Goal: Obtain resource: Download file/media

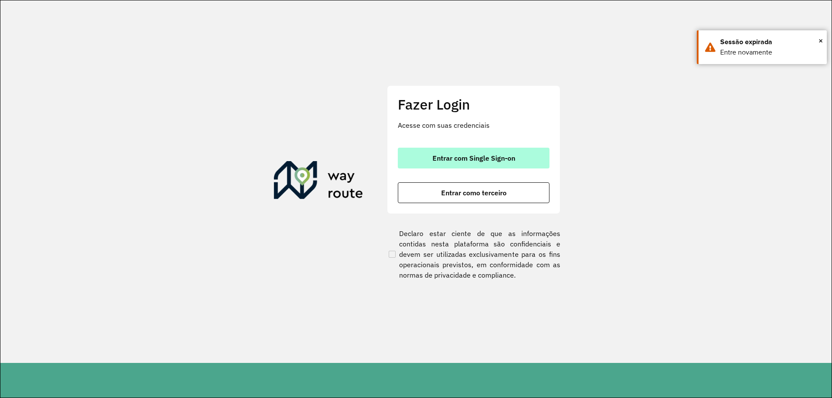
click at [522, 152] on button "Entrar com Single Sign-on" at bounding box center [474, 158] width 152 height 21
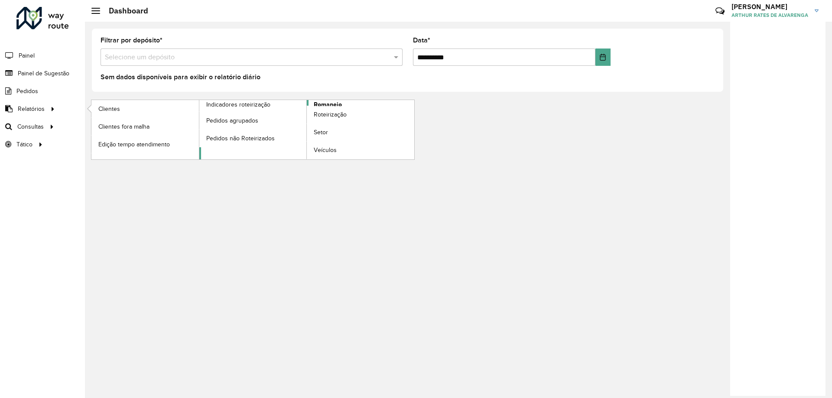
click at [310, 105] on link "Romaneio" at bounding box center [306, 129] width 215 height 59
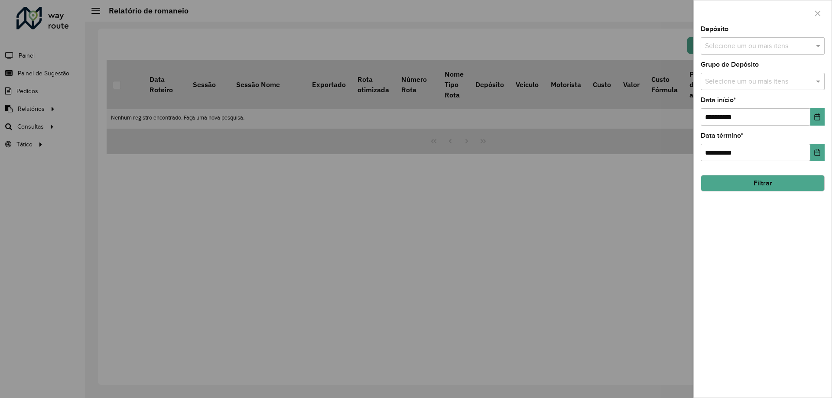
click at [758, 182] on button "Filtrar" at bounding box center [763, 183] width 124 height 16
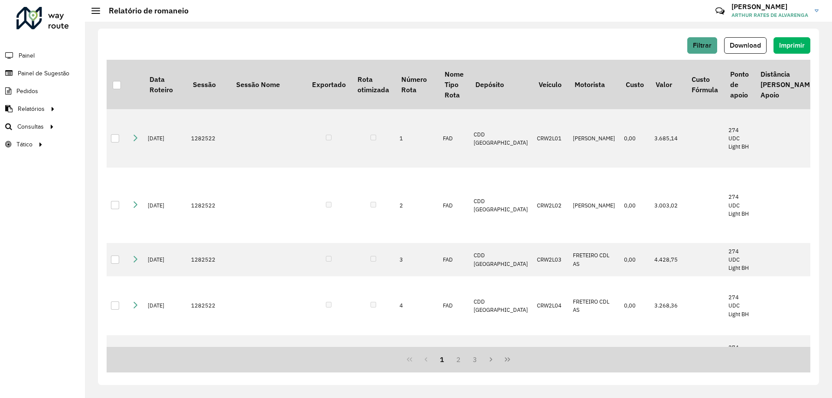
click at [754, 29] on div "Filtrar Download Imprimir Data Roteiro Sessão Sessão Nome Exportado Rota otimiz…" at bounding box center [458, 207] width 721 height 357
click at [755, 40] on button "Download" at bounding box center [745, 45] width 42 height 16
click at [67, 234] on div "Roteirizador AmbevTech Painel Painel de Sugestão Pedidos Relatórios Clientes Cl…" at bounding box center [42, 199] width 85 height 398
